Goal: Navigation & Orientation: Find specific page/section

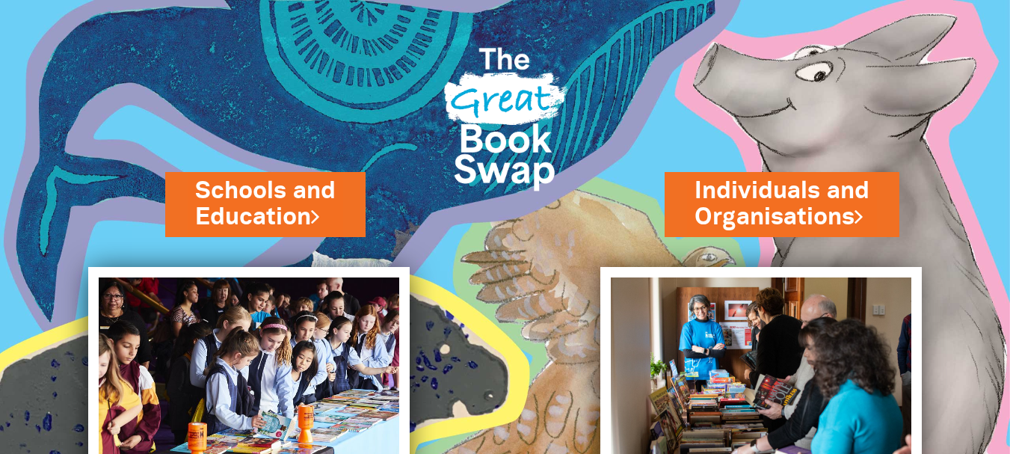
click at [353, 217] on div "Schools and Education" at bounding box center [287, 234] width 244 height 65
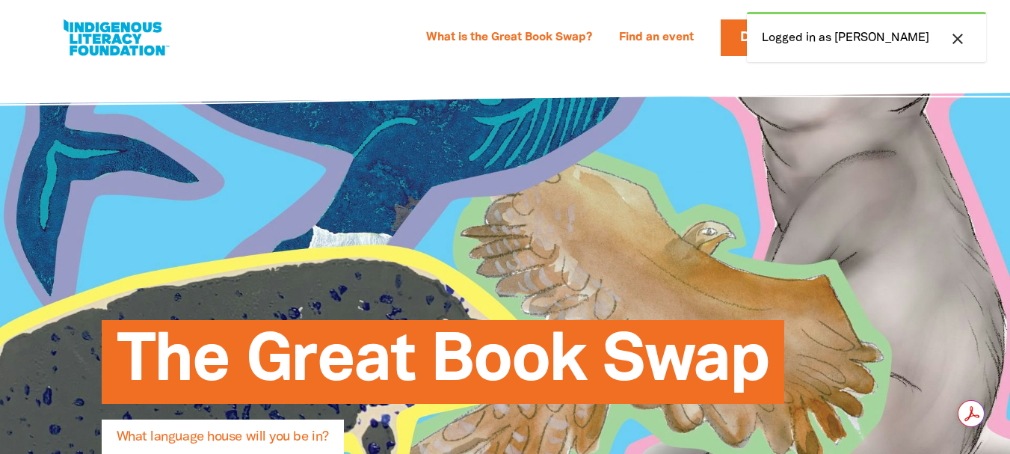
select select "early-learning"
click at [951, 40] on icon "close" at bounding box center [958, 39] width 18 height 18
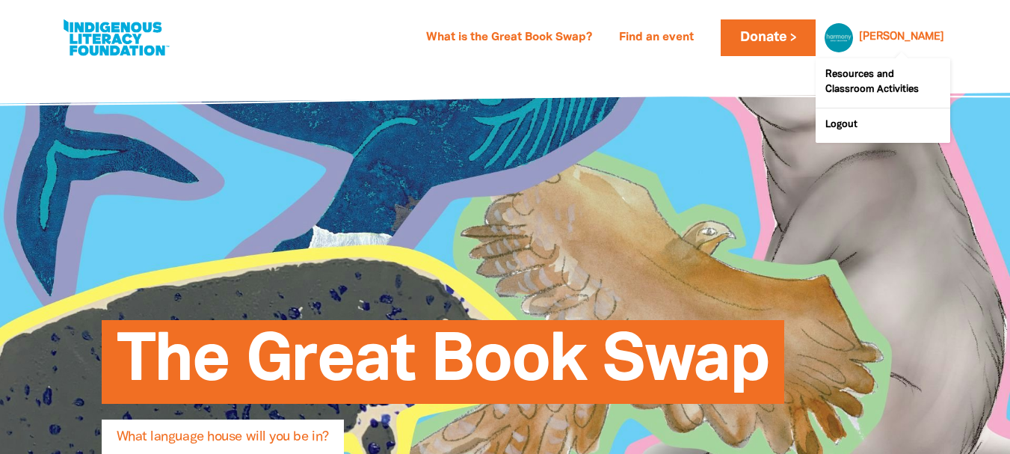
click at [853, 34] on div at bounding box center [835, 37] width 36 height 36
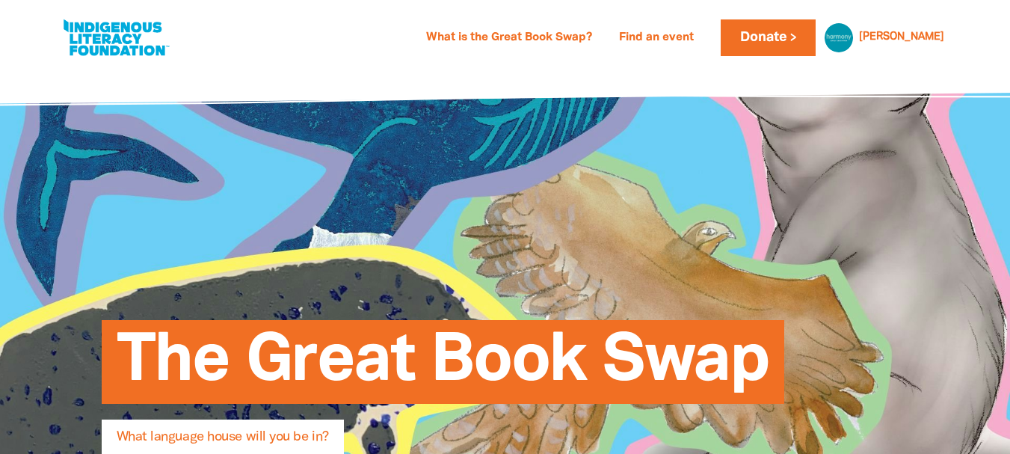
click at [715, 67] on div "What is the Great Book Swap? Find an event Log In Sign Up Donate [PERSON_NAME] …" at bounding box center [505, 33] width 1010 height 67
click at [697, 37] on link "Find an event" at bounding box center [656, 38] width 93 height 24
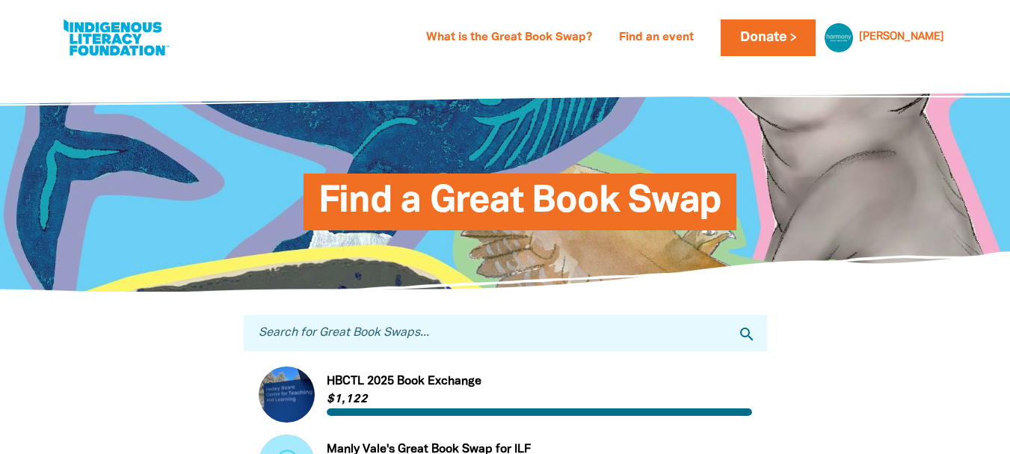
drag, startPoint x: 437, startPoint y: 333, endPoint x: 425, endPoint y: 325, distance: 13.9
click at [437, 333] on input "Search for Great Book Swaps..." at bounding box center [505, 333] width 523 height 37
type input "harmony bangalow"
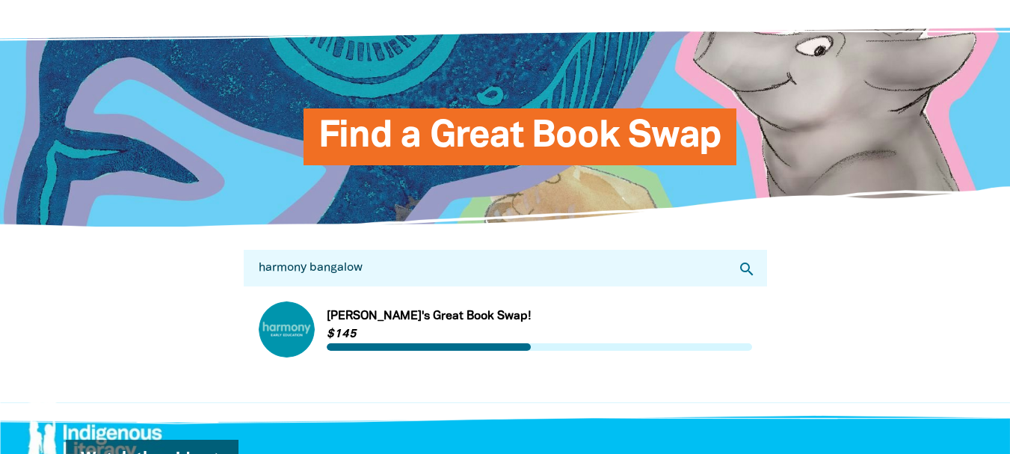
scroll to position [150, 0]
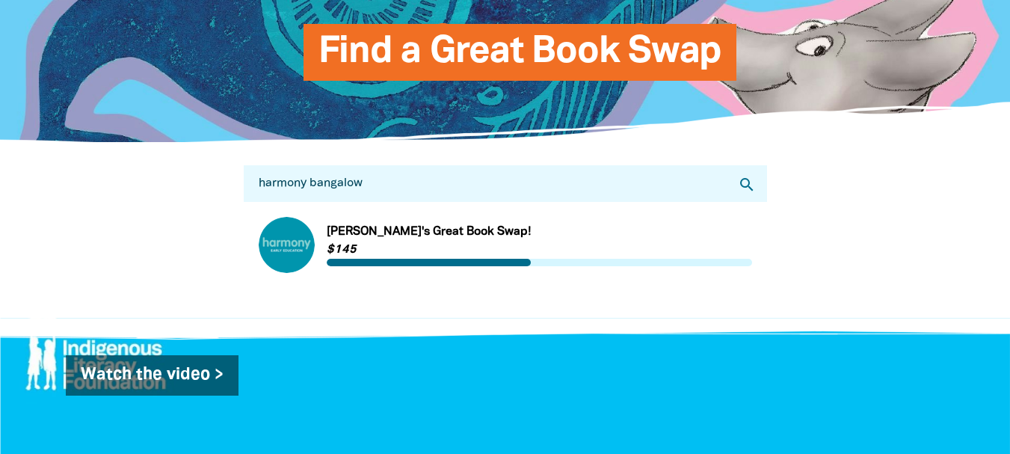
click at [519, 239] on link "Link to [PERSON_NAME]'s Great Book Swap!" at bounding box center [505, 245] width 493 height 56
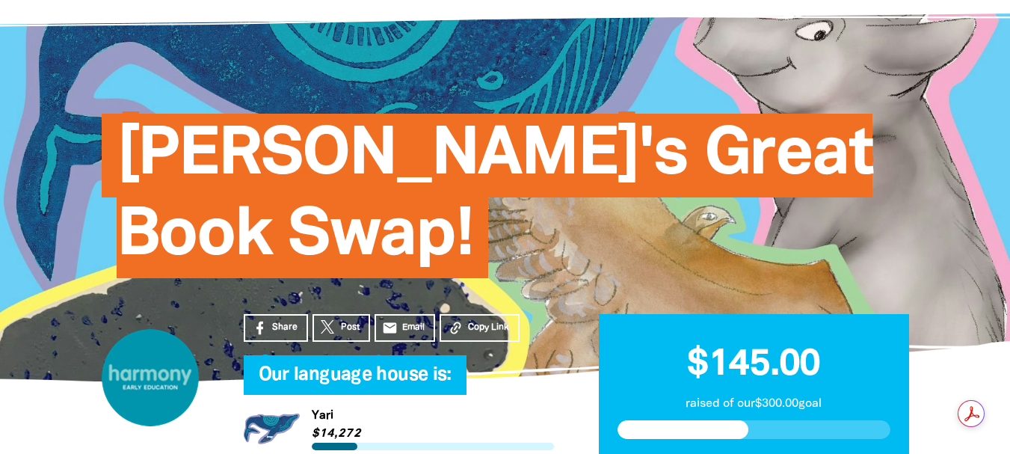
scroll to position [299, 0]
